Goal: Task Accomplishment & Management: Manage account settings

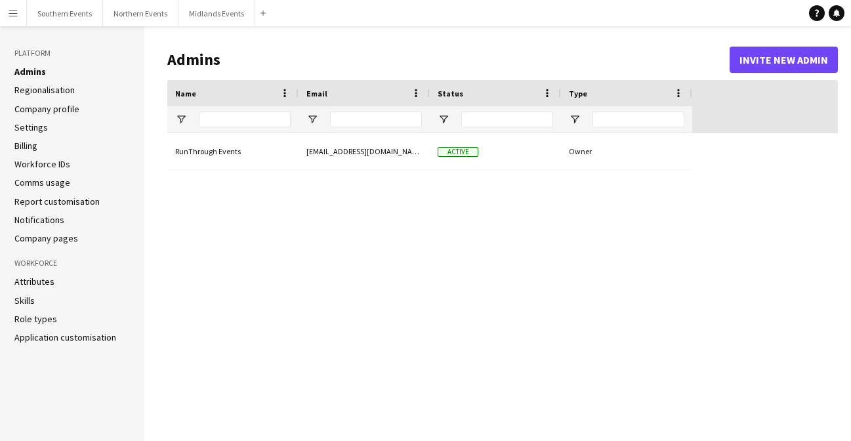
type input "**********"
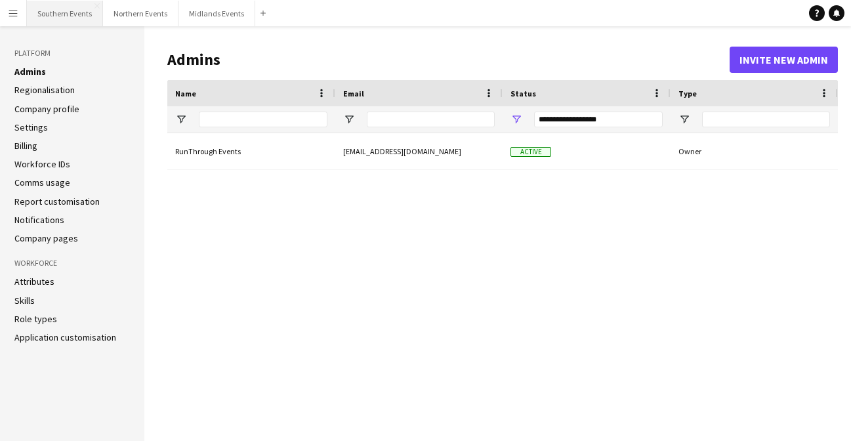
click at [66, 14] on button "Southern Events Close" at bounding box center [65, 14] width 76 height 26
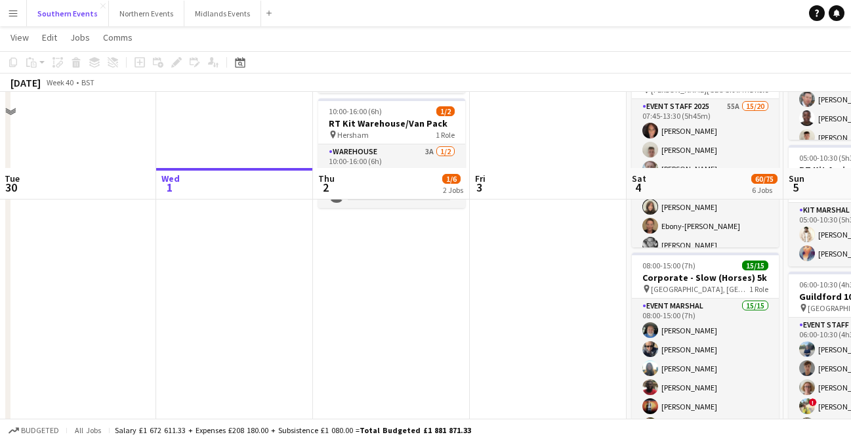
scroll to position [288, 0]
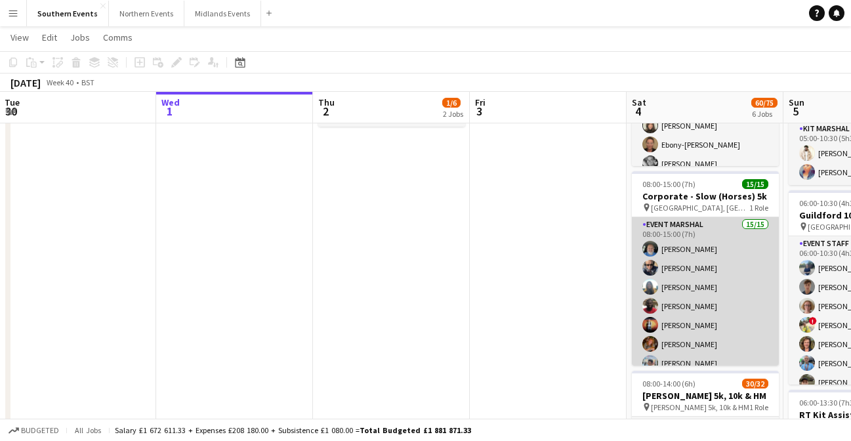
click at [698, 274] on app-card-role "Event Marshal 15/15 08:00-15:00 (7h) [PERSON_NAME] [PERSON_NAME] [PERSON_NAME] …" at bounding box center [705, 372] width 147 height 311
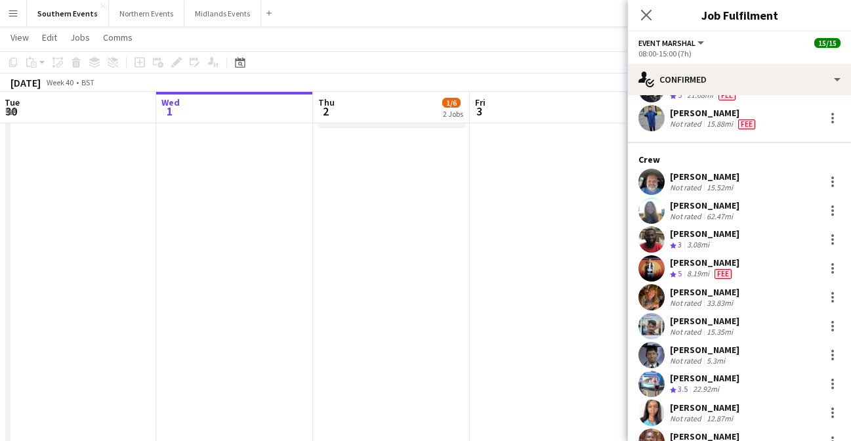
scroll to position [66, 0]
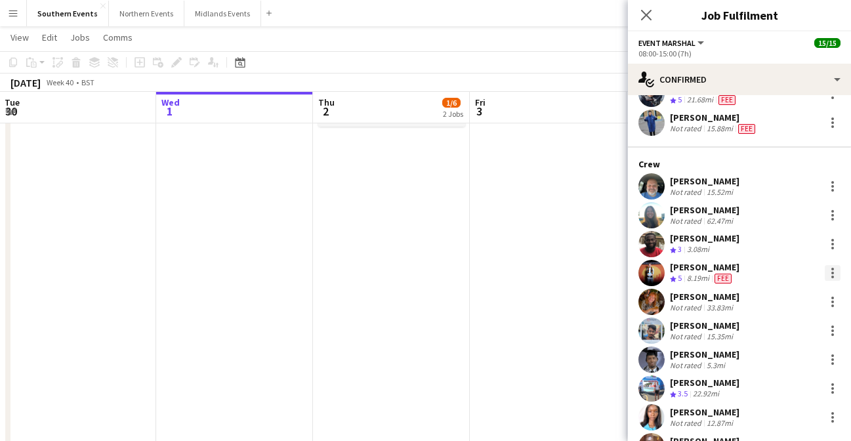
click at [837, 270] on div at bounding box center [833, 273] width 16 height 16
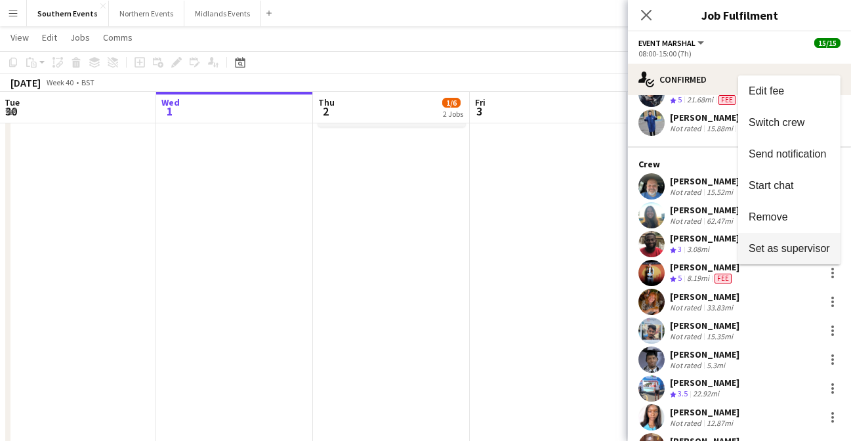
click at [795, 247] on span "Set as supervisor" at bounding box center [789, 247] width 81 height 11
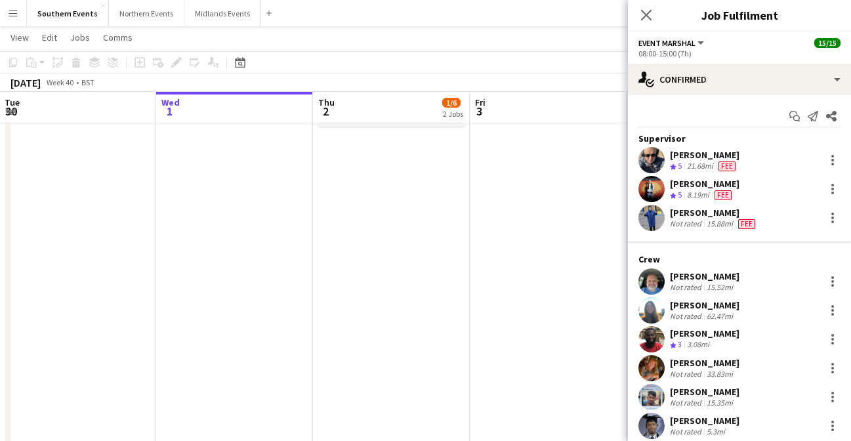
scroll to position [49, 0]
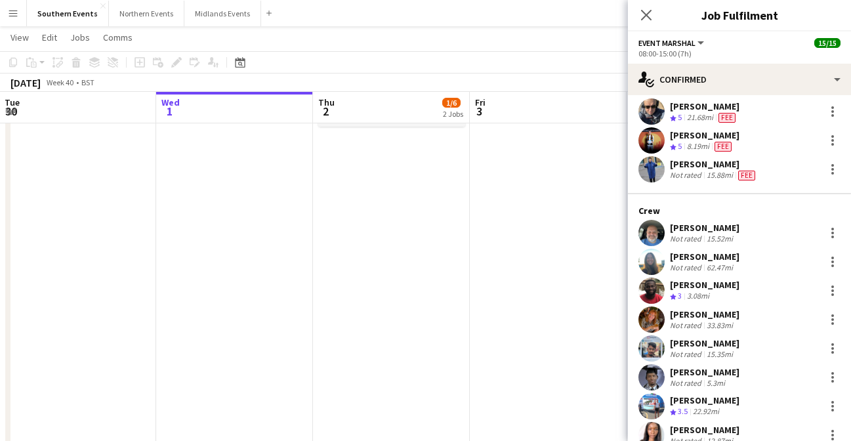
click at [702, 112] on div "21.68mi" at bounding box center [699, 117] width 31 height 11
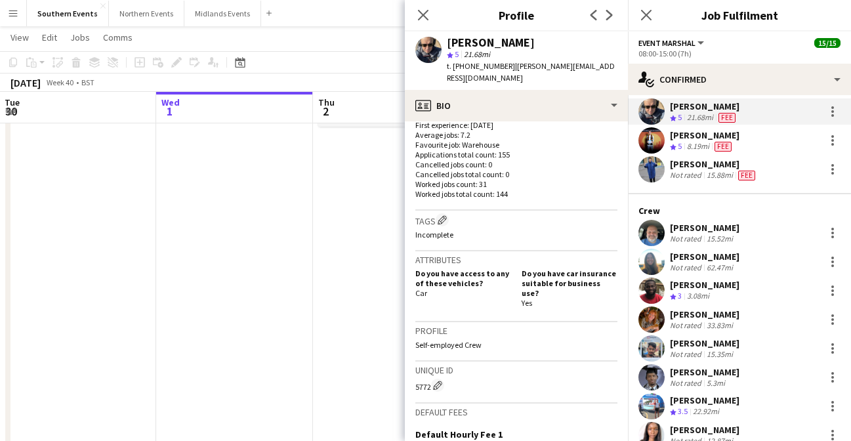
scroll to position [455, 0]
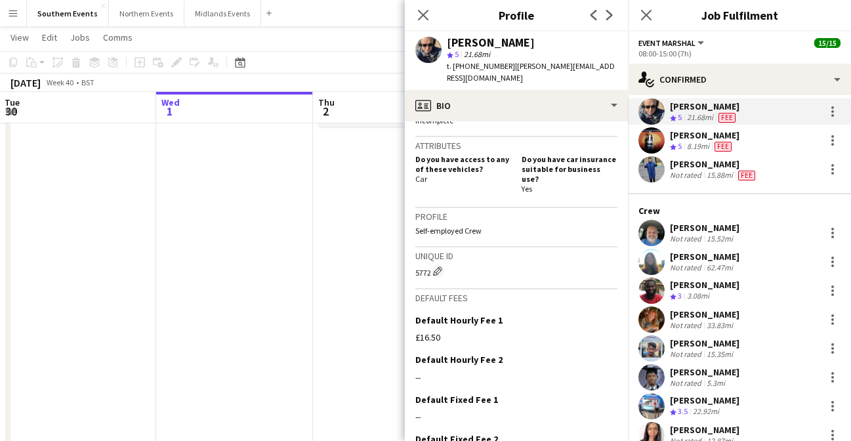
click at [698, 137] on div "[PERSON_NAME]" at bounding box center [705, 135] width 70 height 12
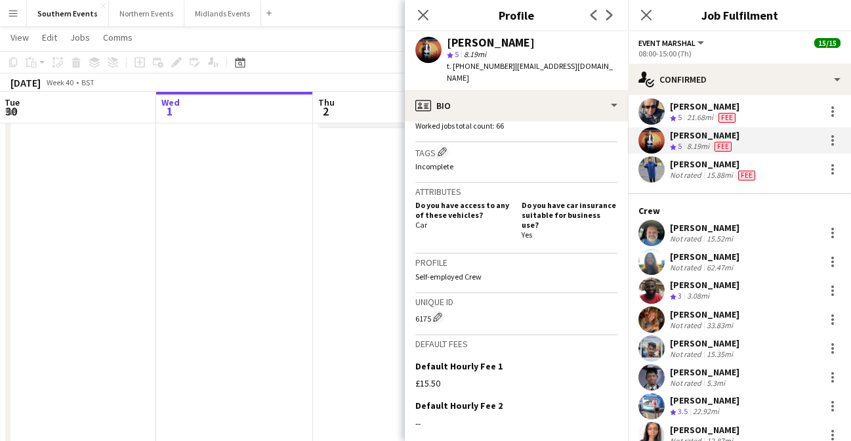
scroll to position [409, 0]
click at [420, 14] on icon "Close pop-in" at bounding box center [423, 15] width 12 height 12
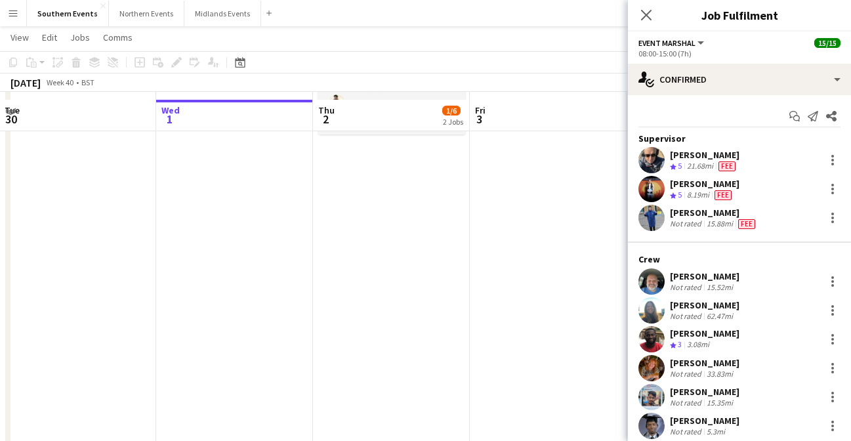
scroll to position [262, 0]
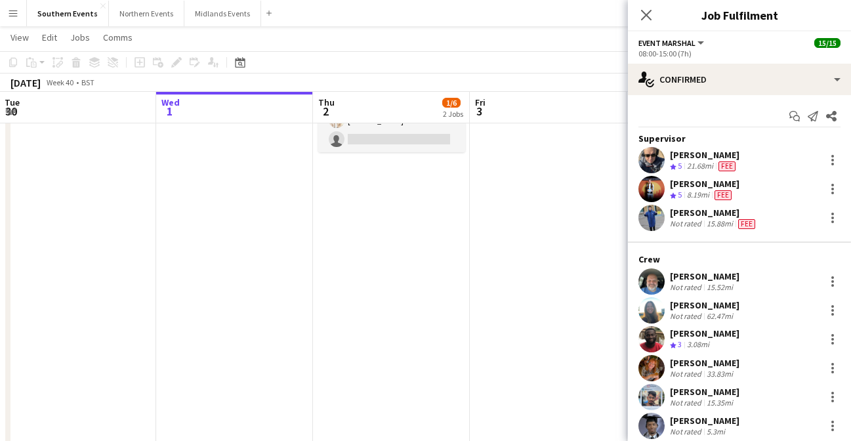
click at [704, 286] on div "15.52mi" at bounding box center [719, 287] width 31 height 10
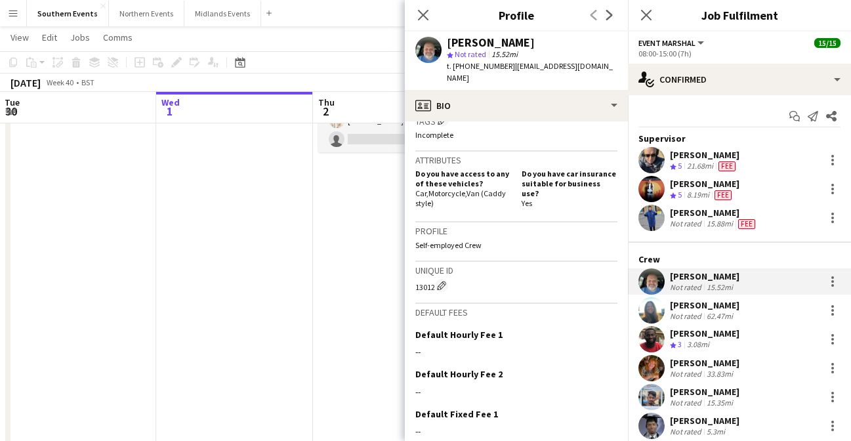
scroll to position [485, 0]
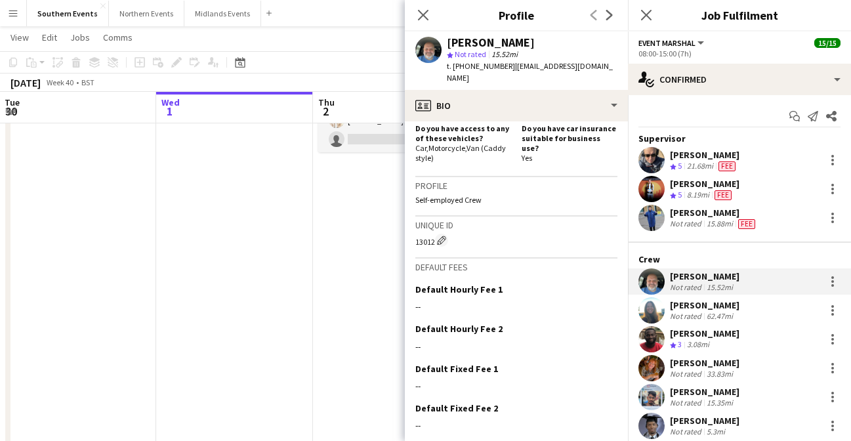
drag, startPoint x: 422, startPoint y: 18, endPoint x: 429, endPoint y: 31, distance: 15.0
click at [422, 18] on icon "Close pop-in" at bounding box center [423, 15] width 10 height 10
